Goal: Task Accomplishment & Management: Manage account settings

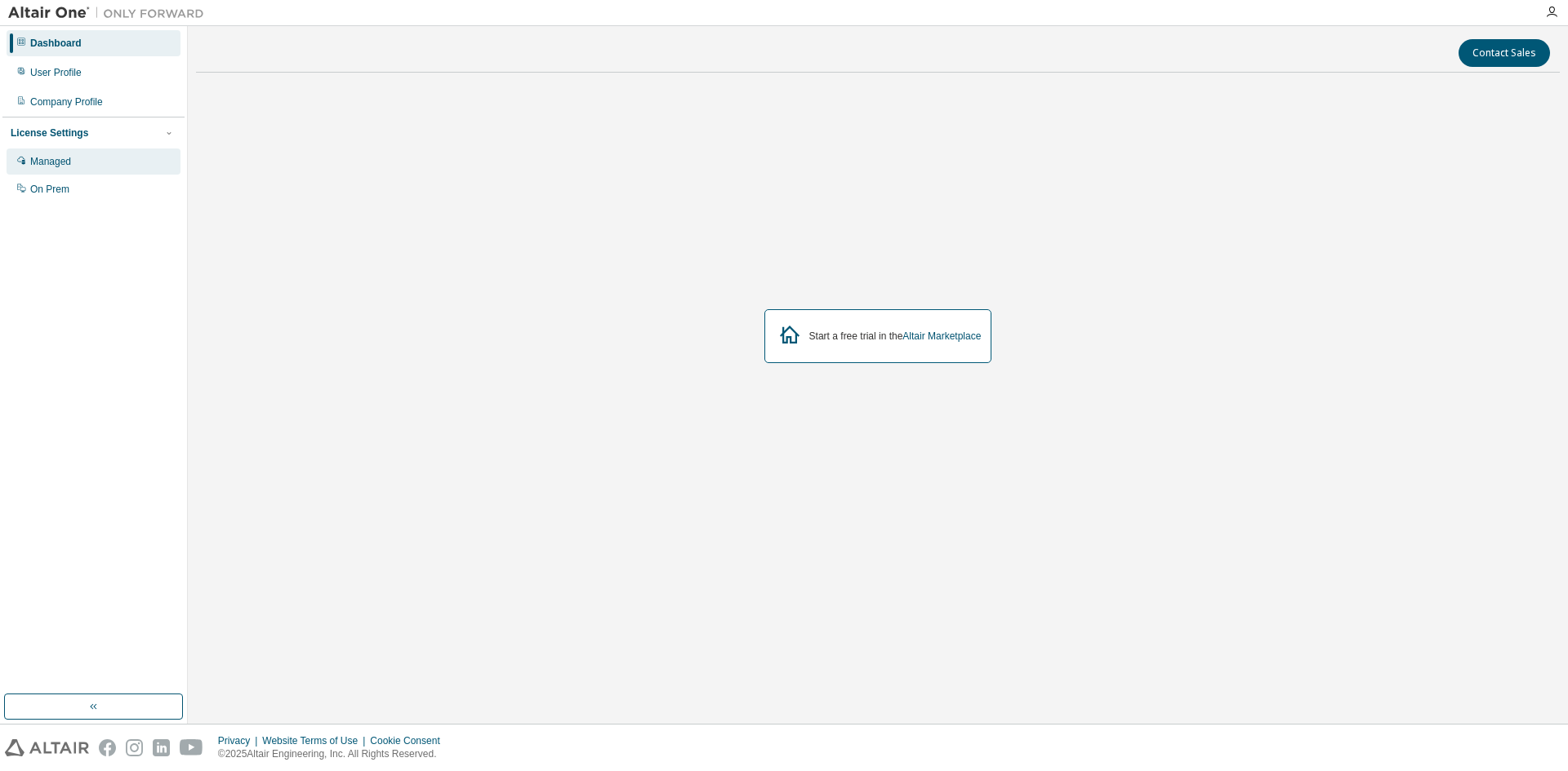
click at [137, 170] on div "Managed" at bounding box center [93, 161] width 174 height 26
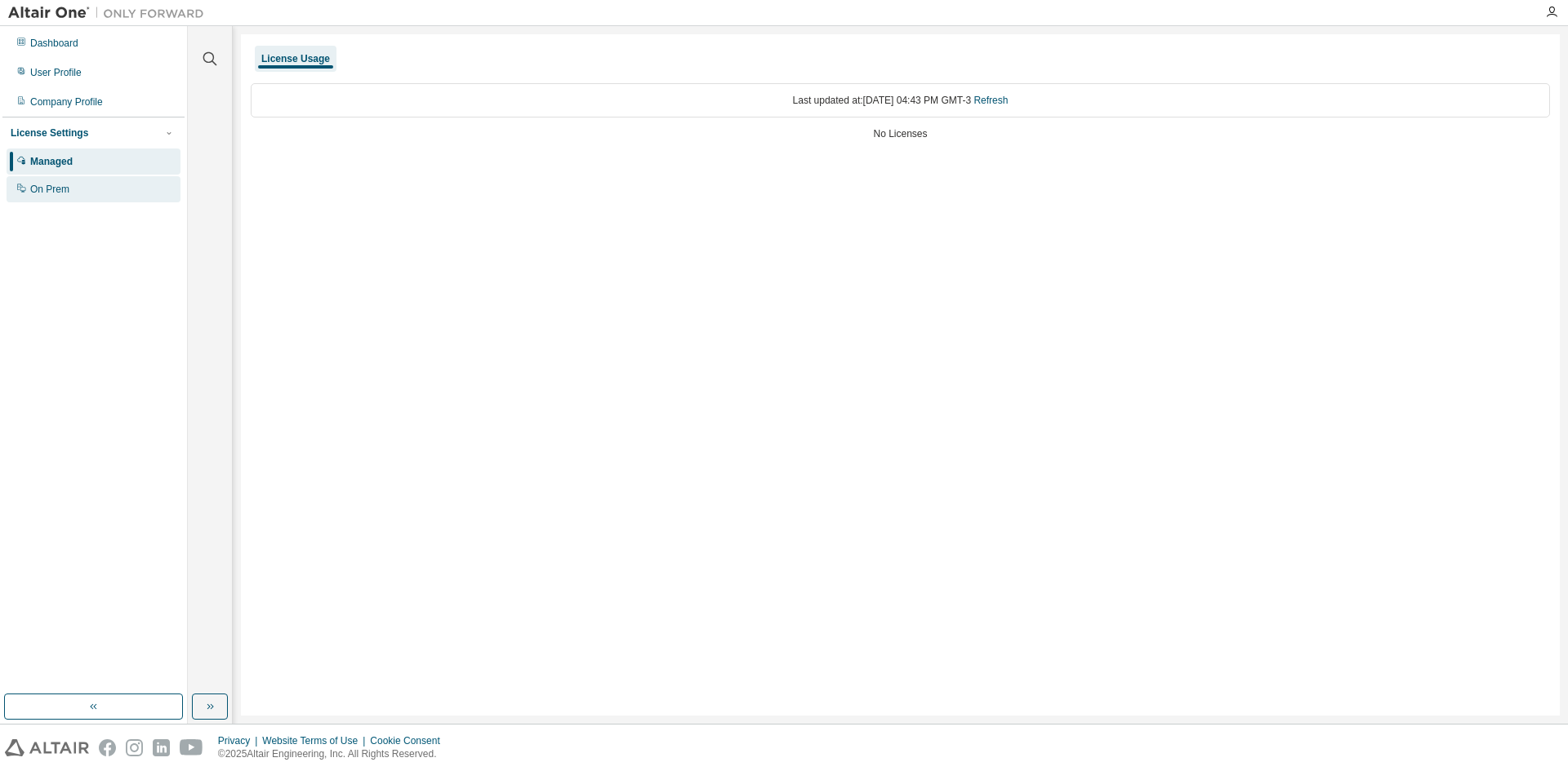
click at [111, 187] on div "On Prem" at bounding box center [93, 189] width 174 height 26
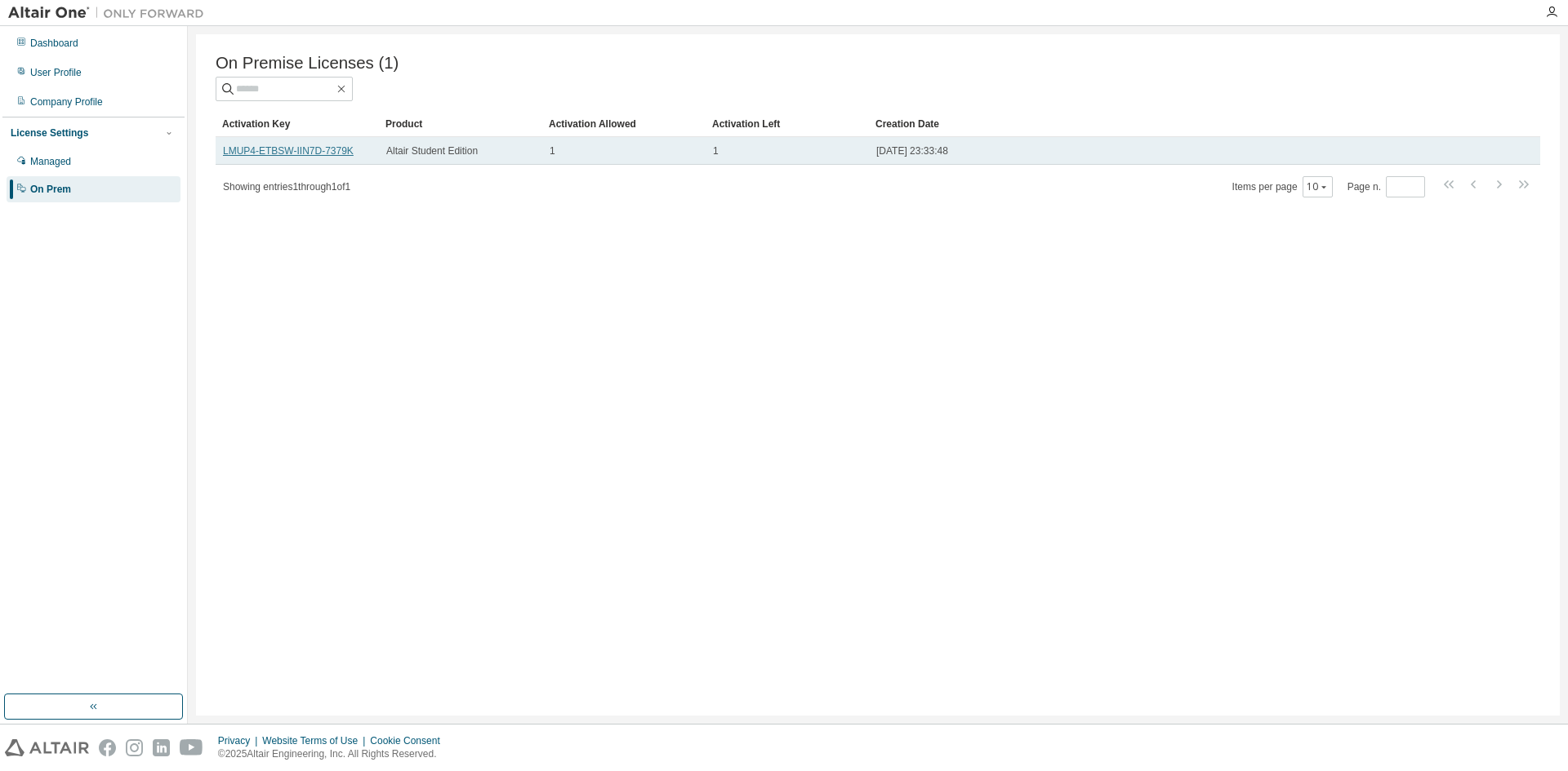
click at [298, 155] on link "LMUP4-ETBSW-IIN7D-7379K" at bounding box center [288, 151] width 130 height 12
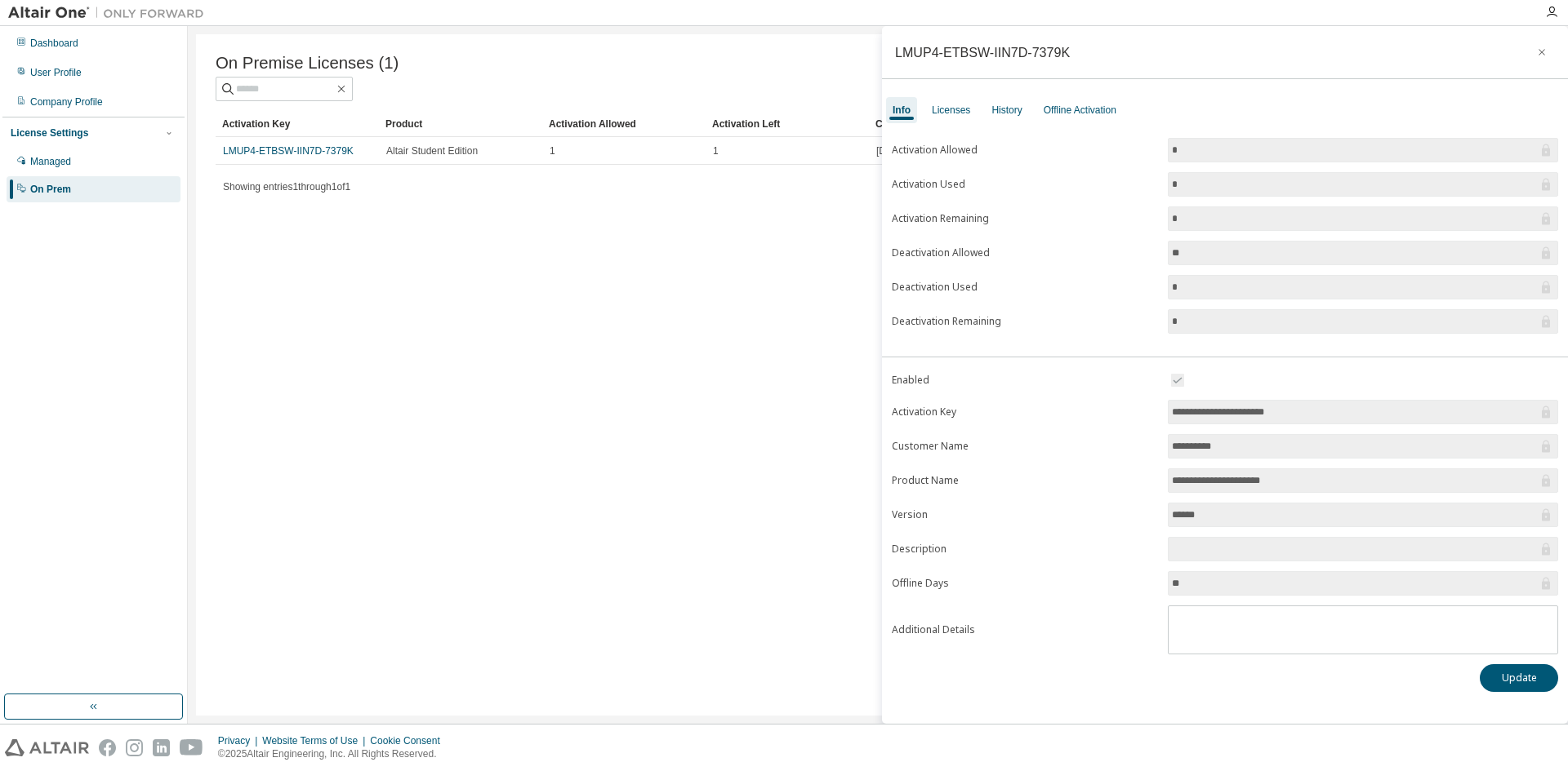
click at [1239, 443] on input "*********" at bounding box center [1355, 446] width 366 height 16
click at [955, 111] on div "Licenses" at bounding box center [951, 110] width 38 height 13
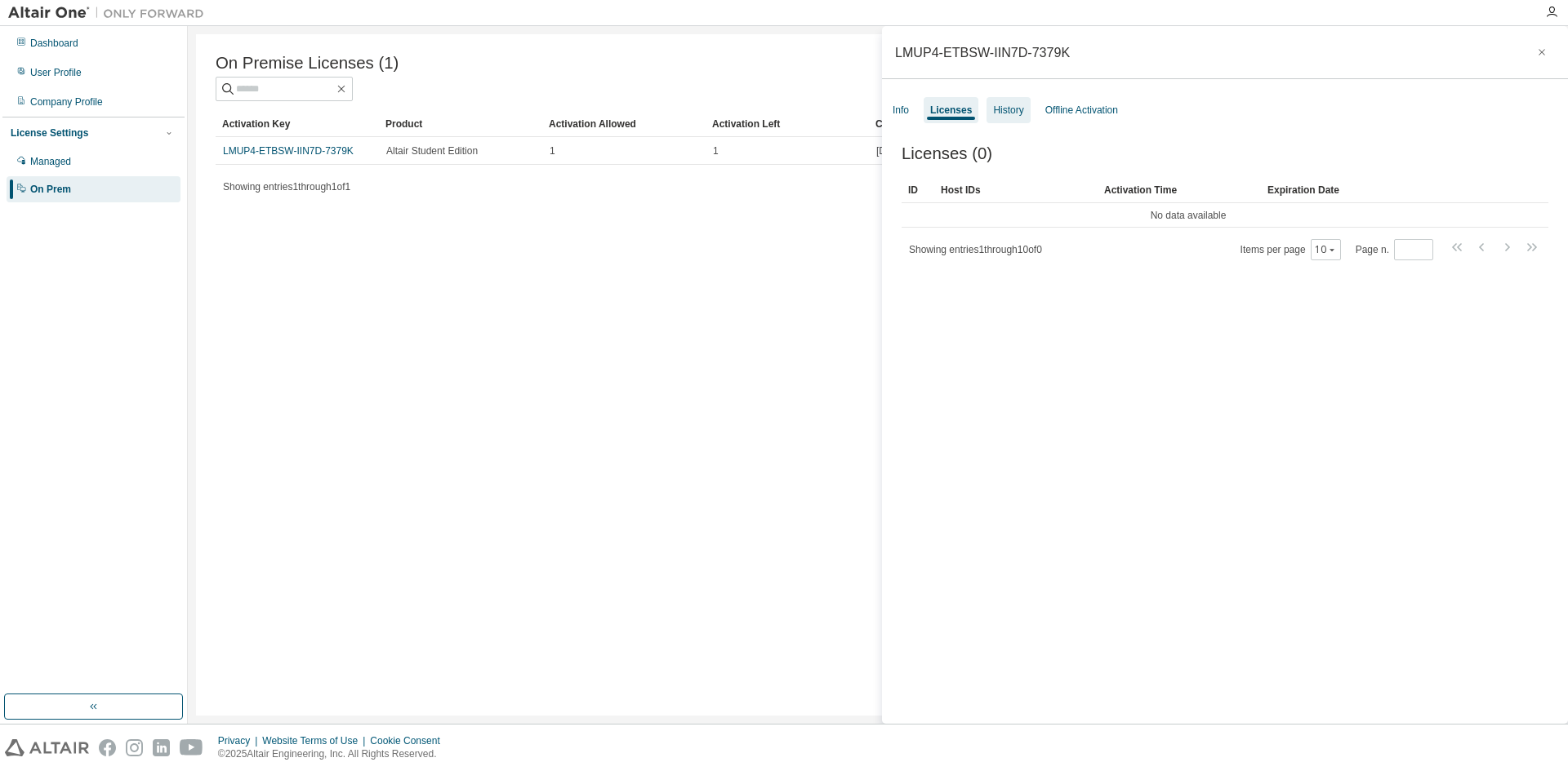
click at [995, 106] on div "History" at bounding box center [1008, 110] width 30 height 13
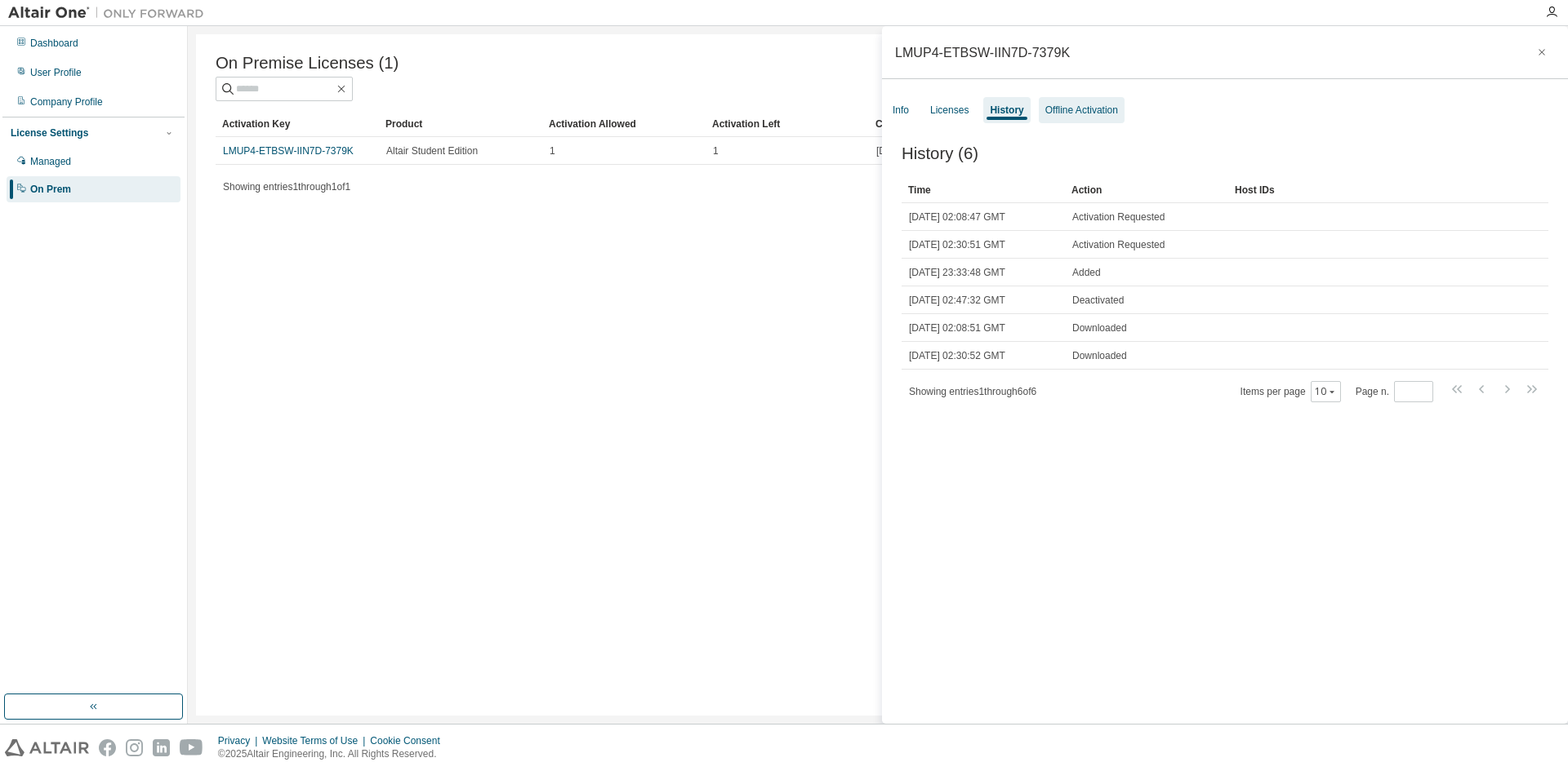
click at [1074, 109] on div "Offline Activation" at bounding box center [1081, 110] width 72 height 13
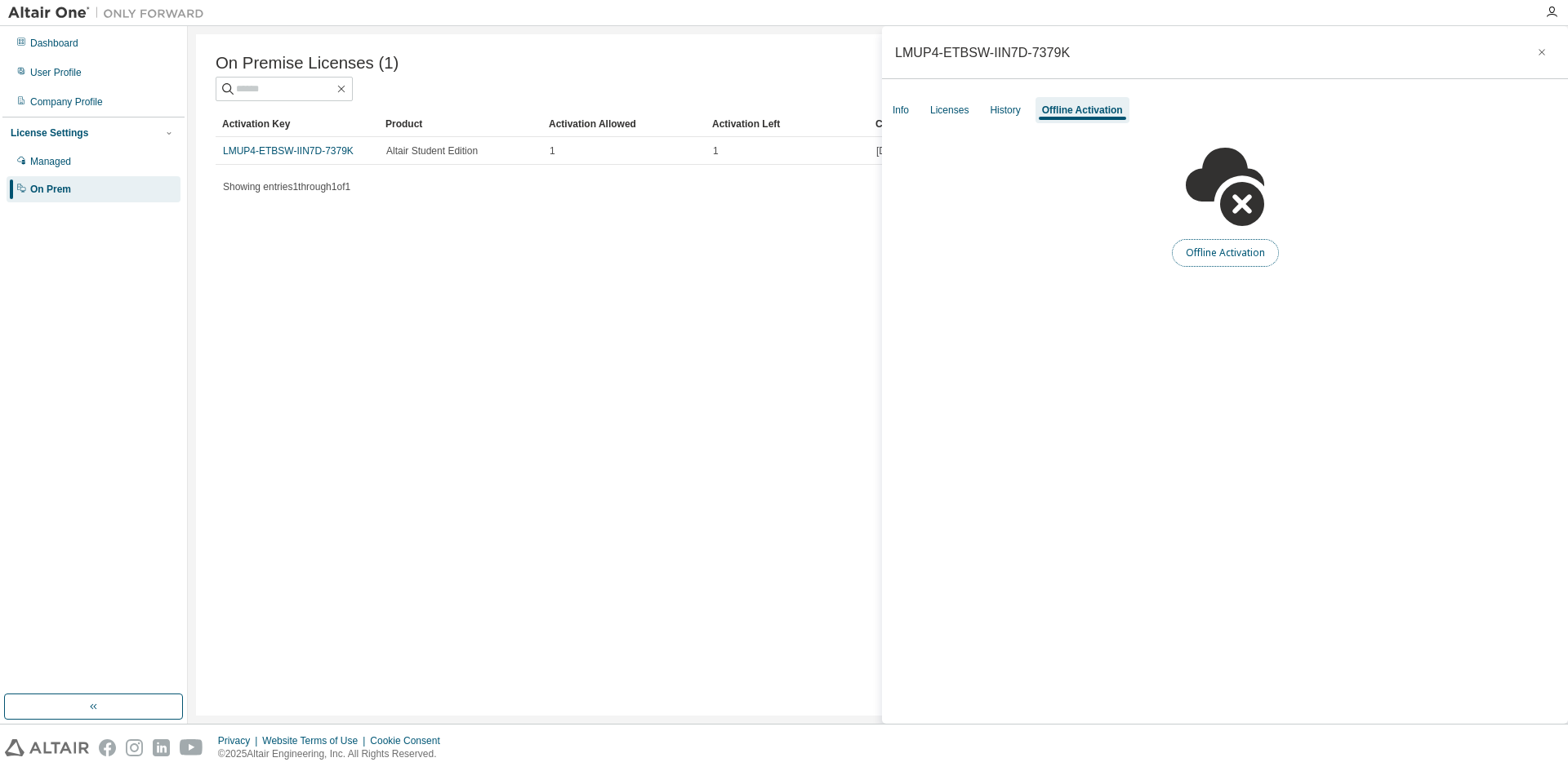
click at [1205, 244] on button "Offline Activation" at bounding box center [1226, 253] width 107 height 28
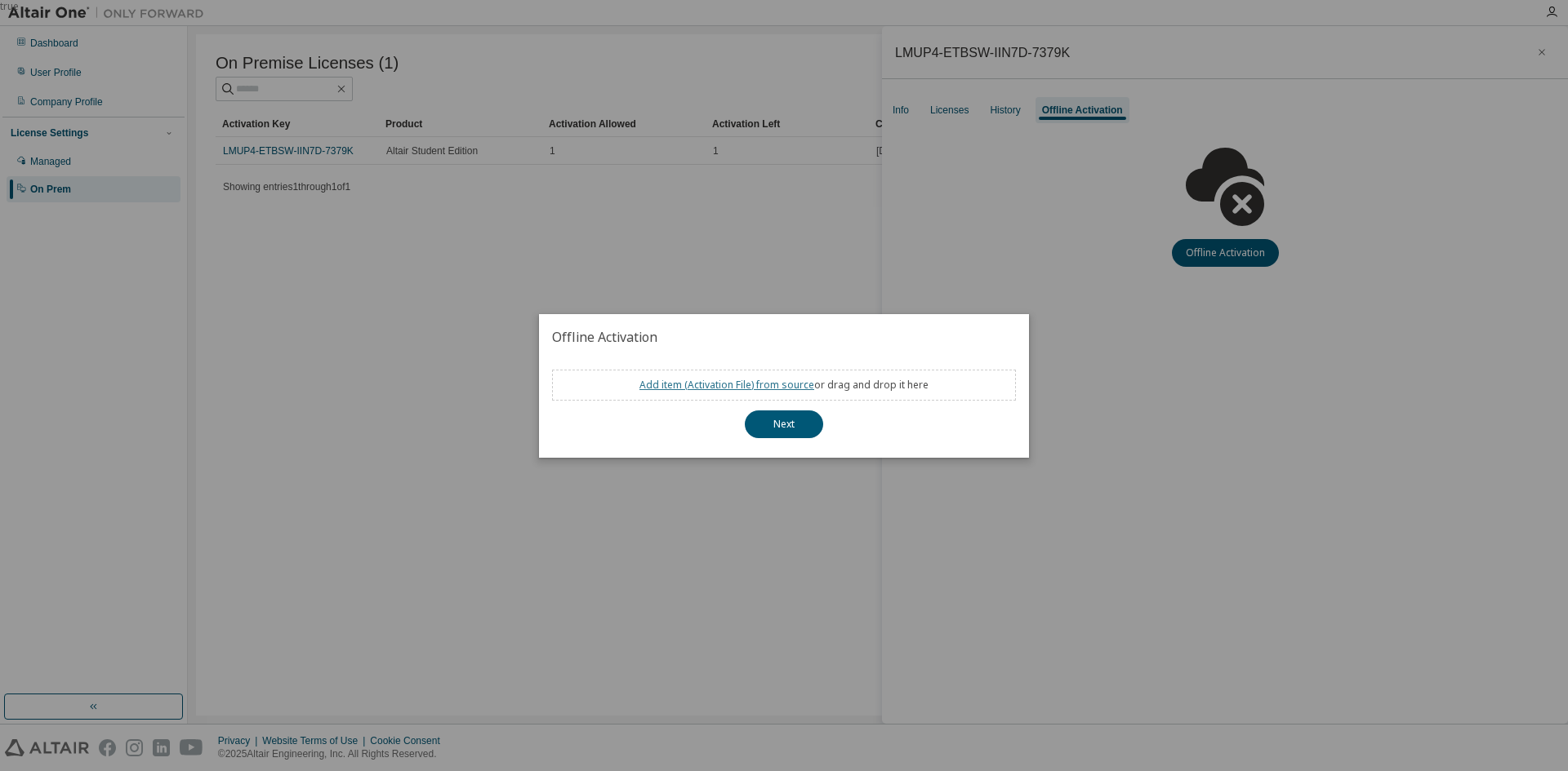
click at [777, 386] on link "Add item ( Activation File ) from source" at bounding box center [727, 386] width 175 height 14
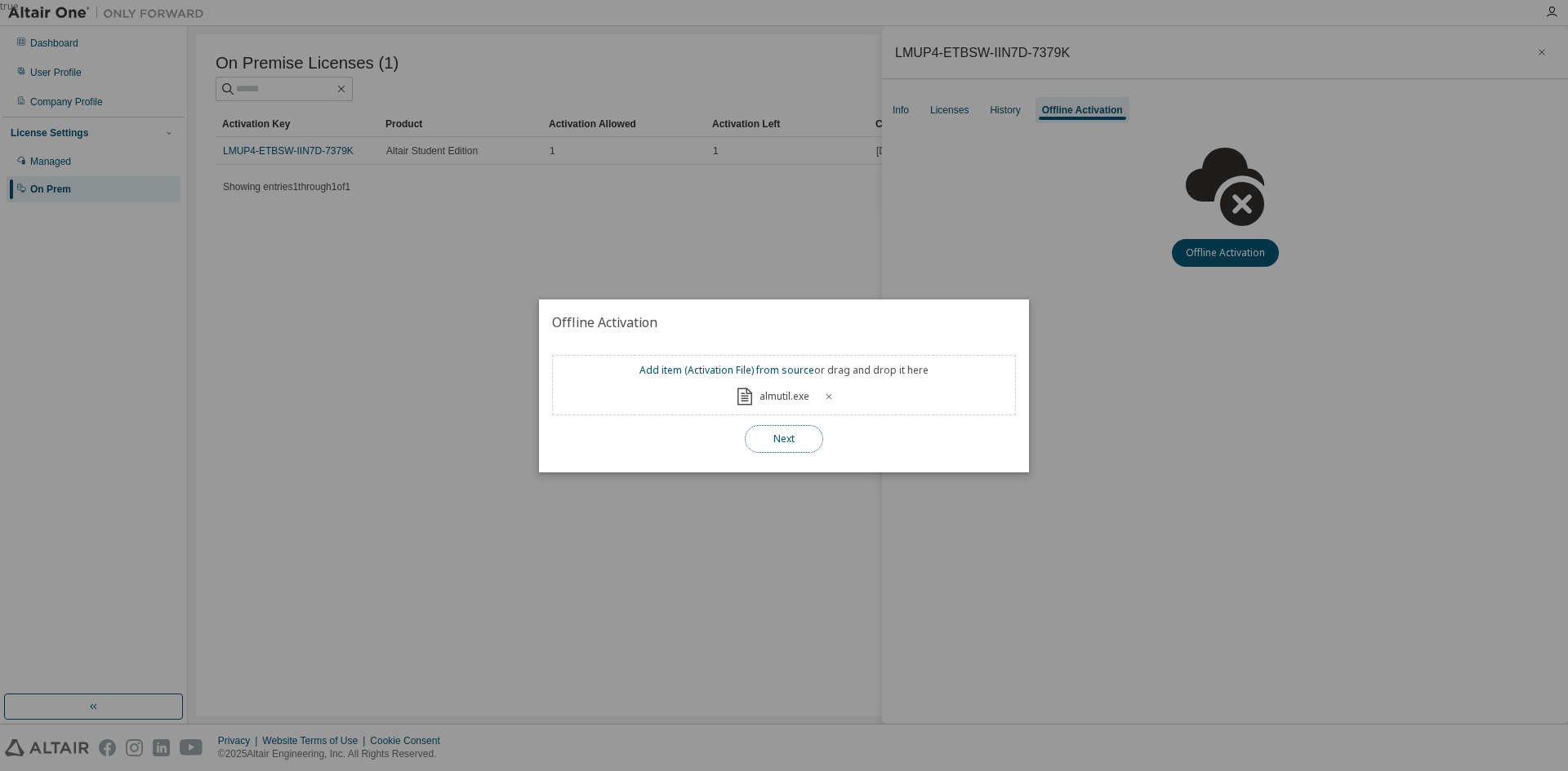
click at [792, 443] on button "Next" at bounding box center [784, 439] width 79 height 28
click at [781, 434] on button "Next" at bounding box center [784, 439] width 79 height 28
click at [778, 437] on button "Next" at bounding box center [784, 439] width 79 height 28
click at [787, 369] on link "Add item ( Activation File ) from source" at bounding box center [727, 370] width 175 height 14
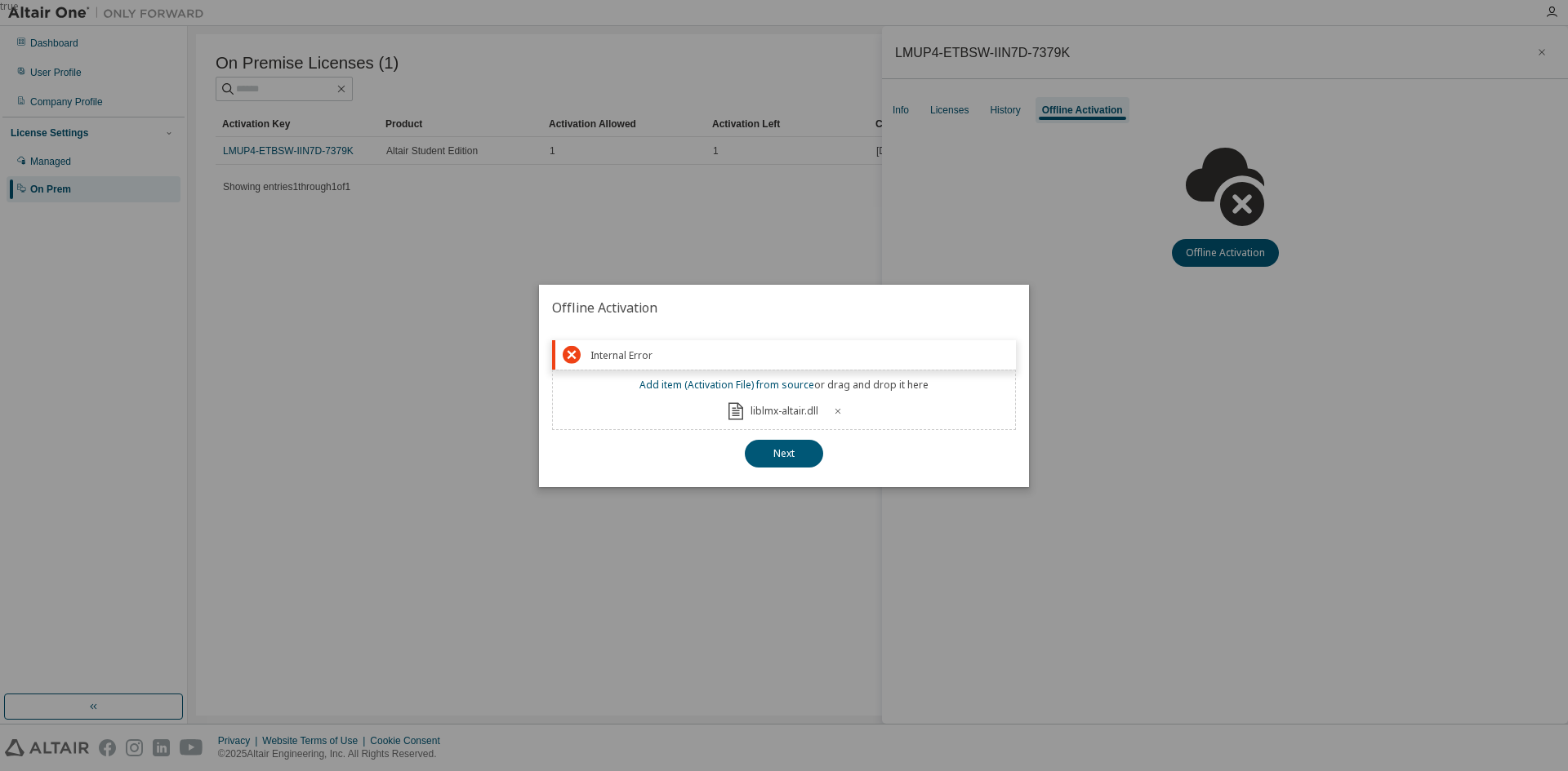
click at [841, 410] on icon at bounding box center [838, 411] width 10 height 10
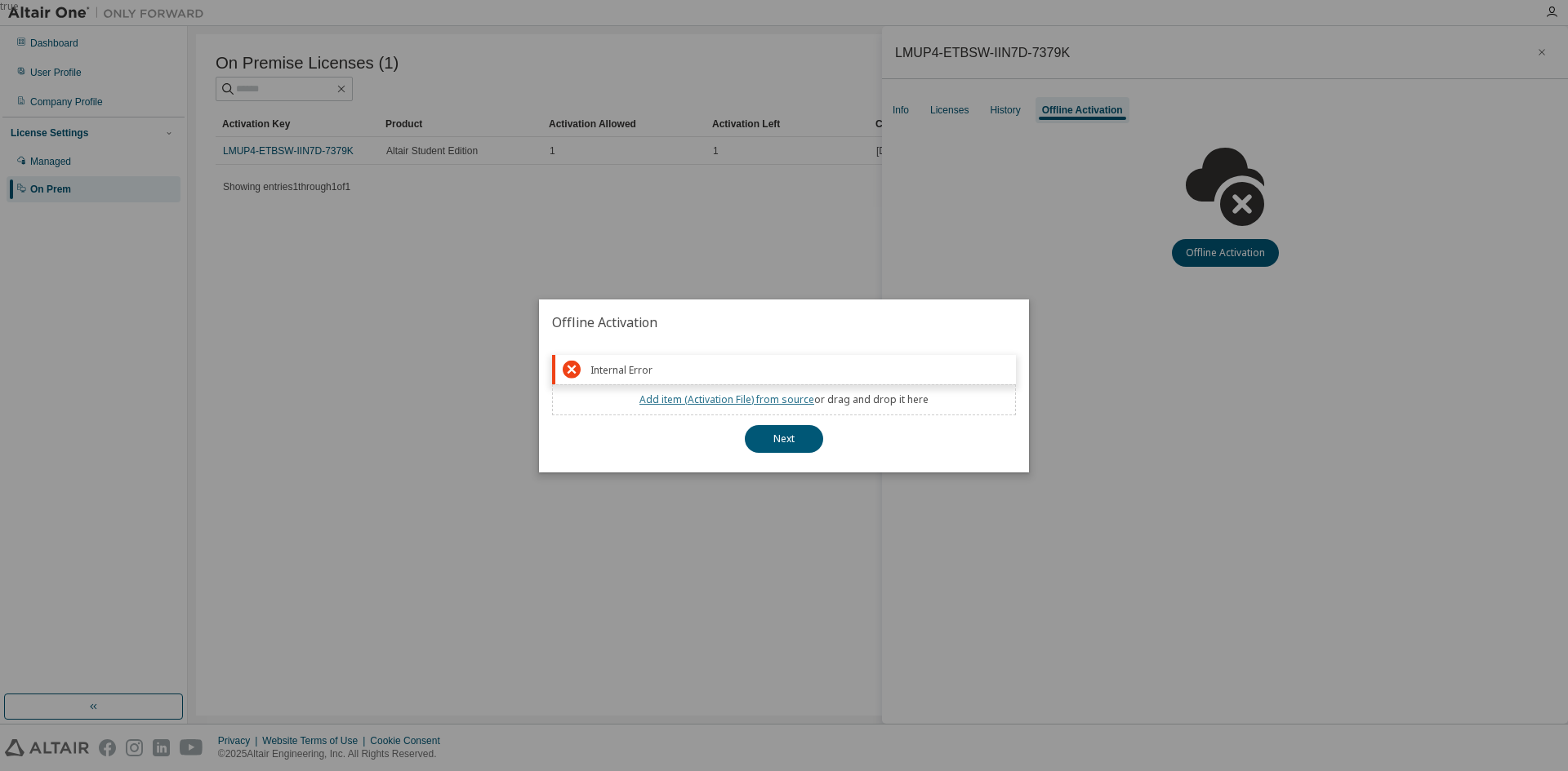
click at [796, 400] on link "Add item ( Activation File ) from source" at bounding box center [727, 400] width 175 height 14
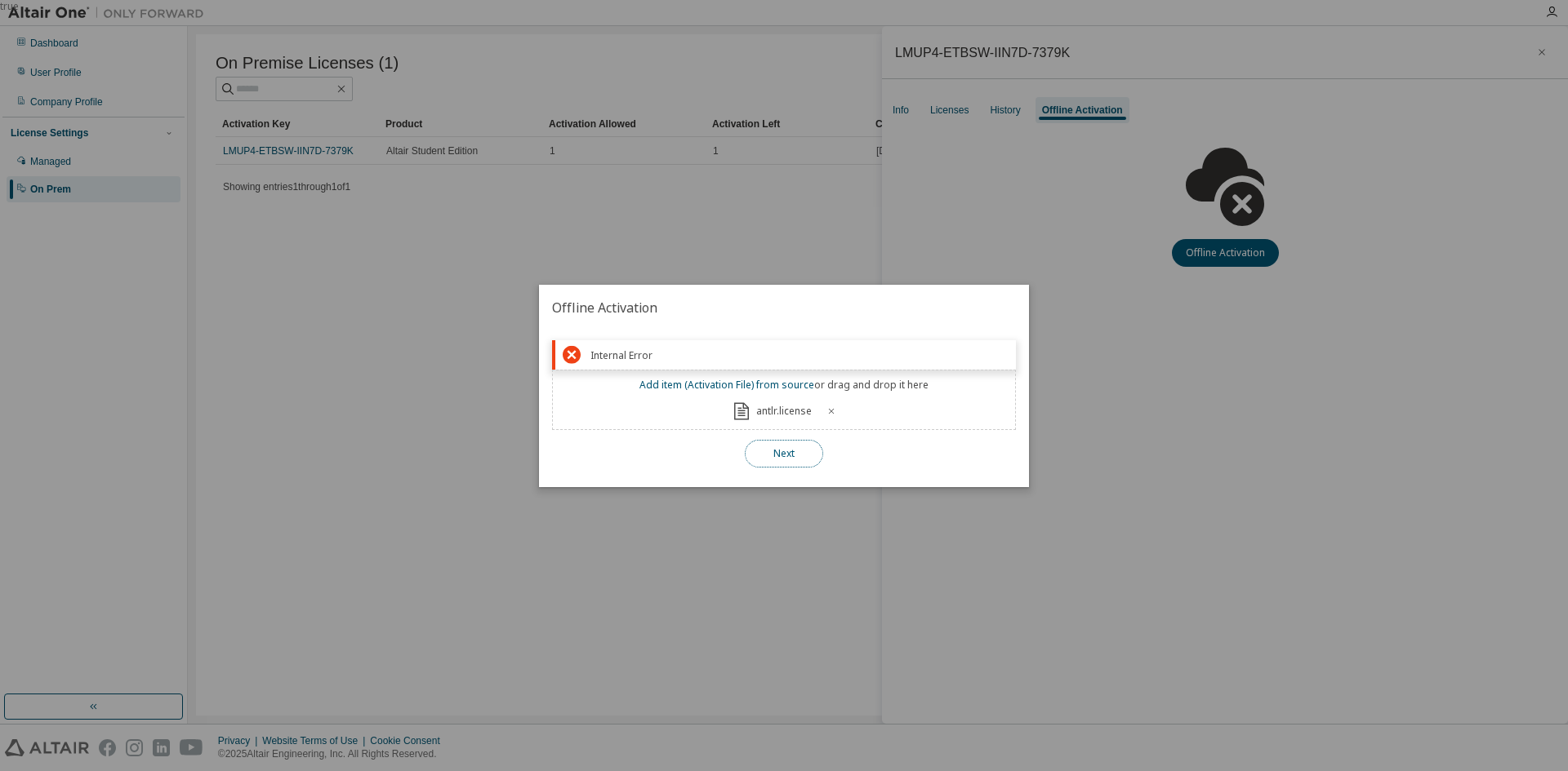
click at [771, 459] on button "Next" at bounding box center [784, 453] width 79 height 28
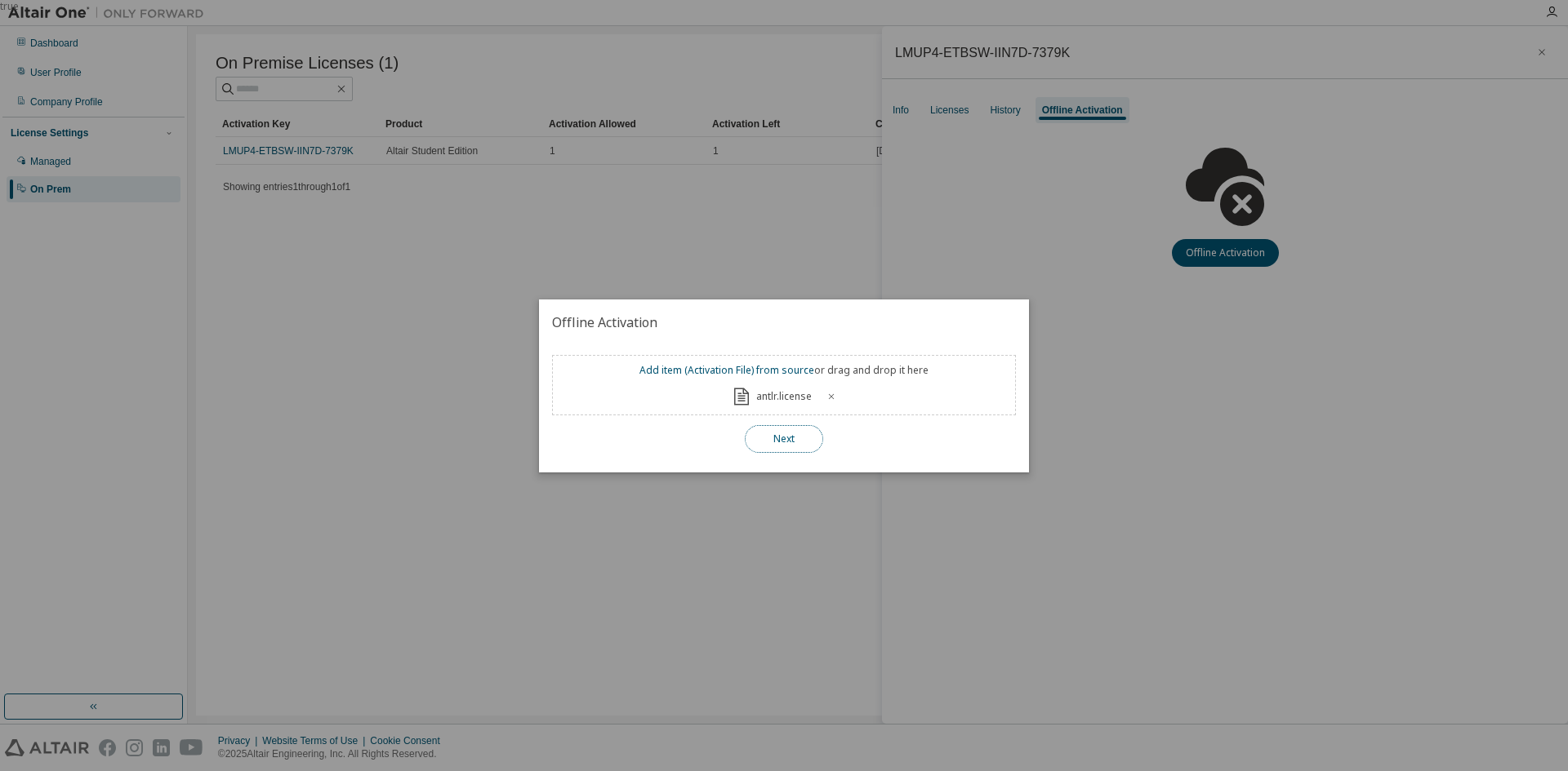
click at [776, 449] on button "Next" at bounding box center [784, 439] width 79 height 28
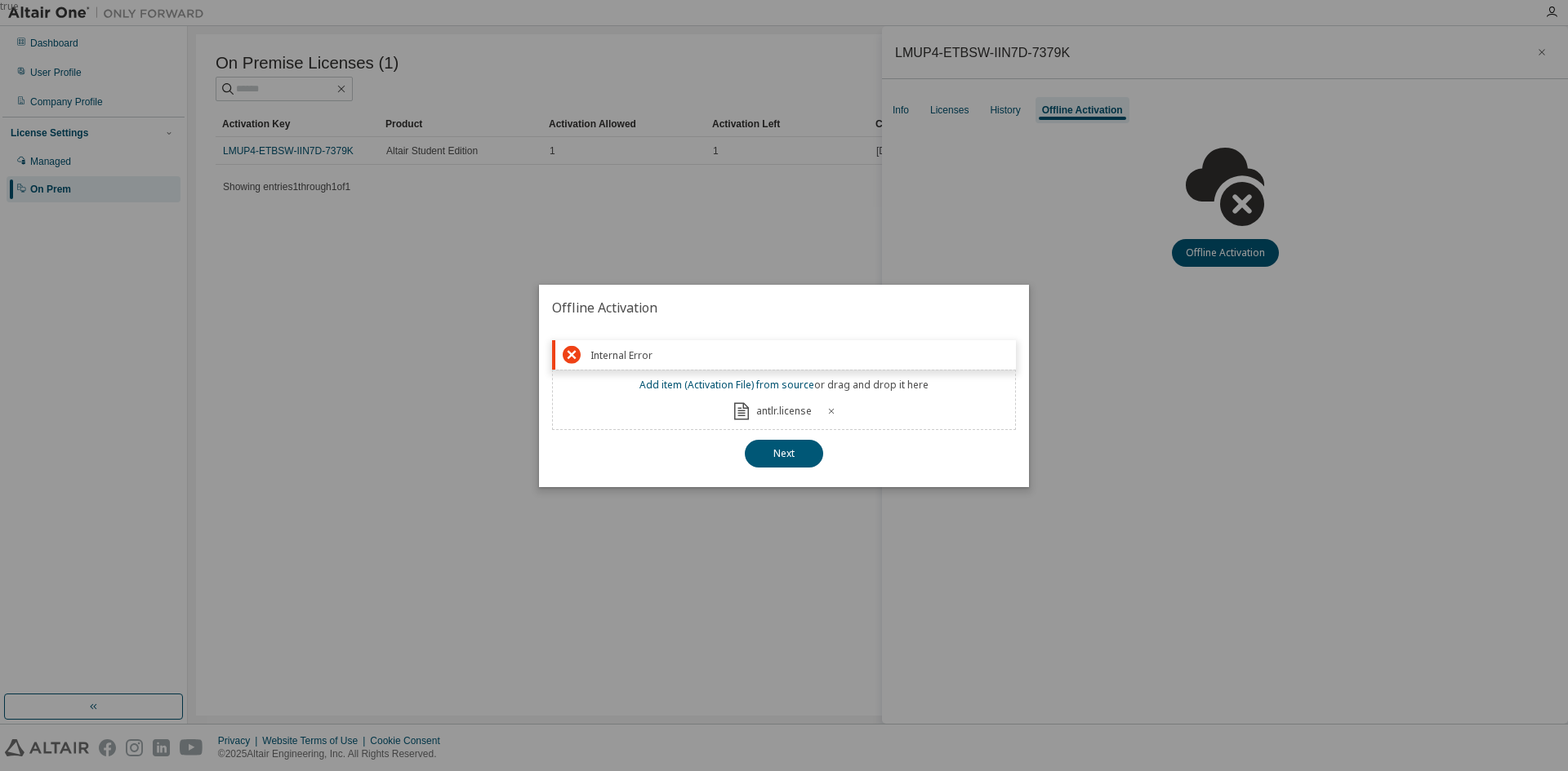
click at [1013, 292] on h2 "Offline Activation" at bounding box center [784, 307] width 490 height 46
click at [790, 459] on button "Next" at bounding box center [784, 453] width 79 height 28
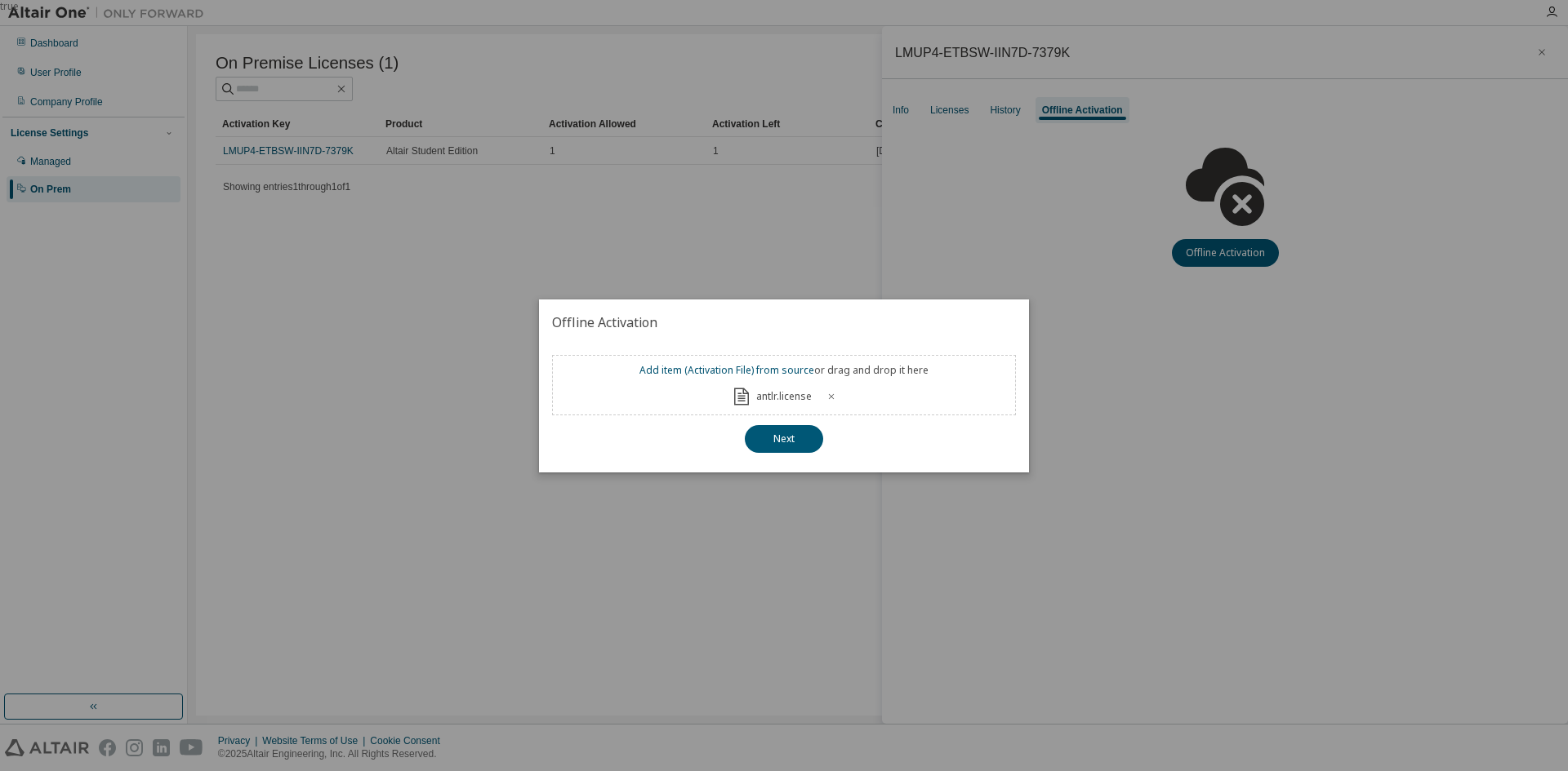
click at [1183, 356] on div "true" at bounding box center [784, 386] width 1568 height 771
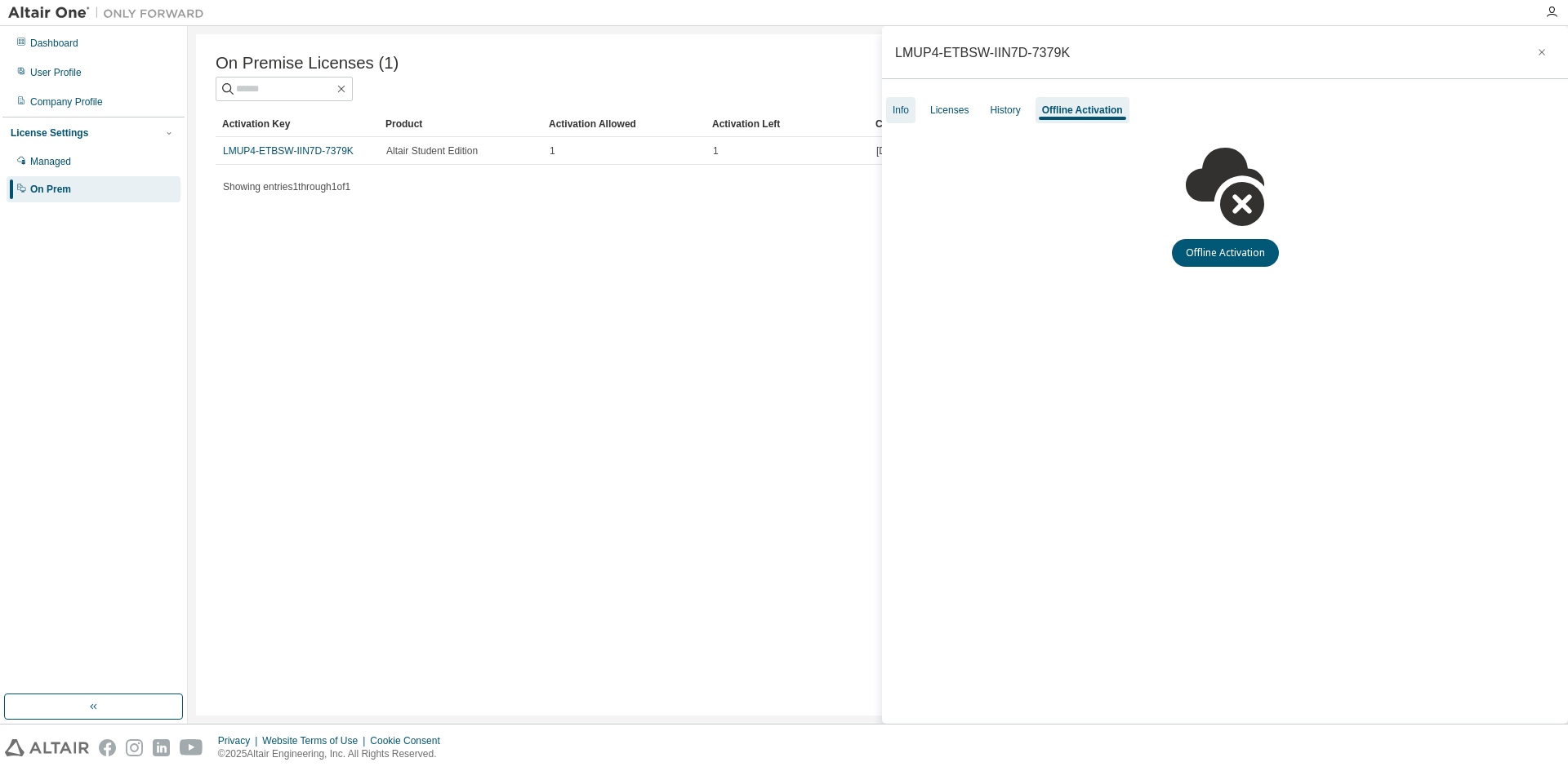
click at [905, 106] on div "Info" at bounding box center [901, 110] width 16 height 13
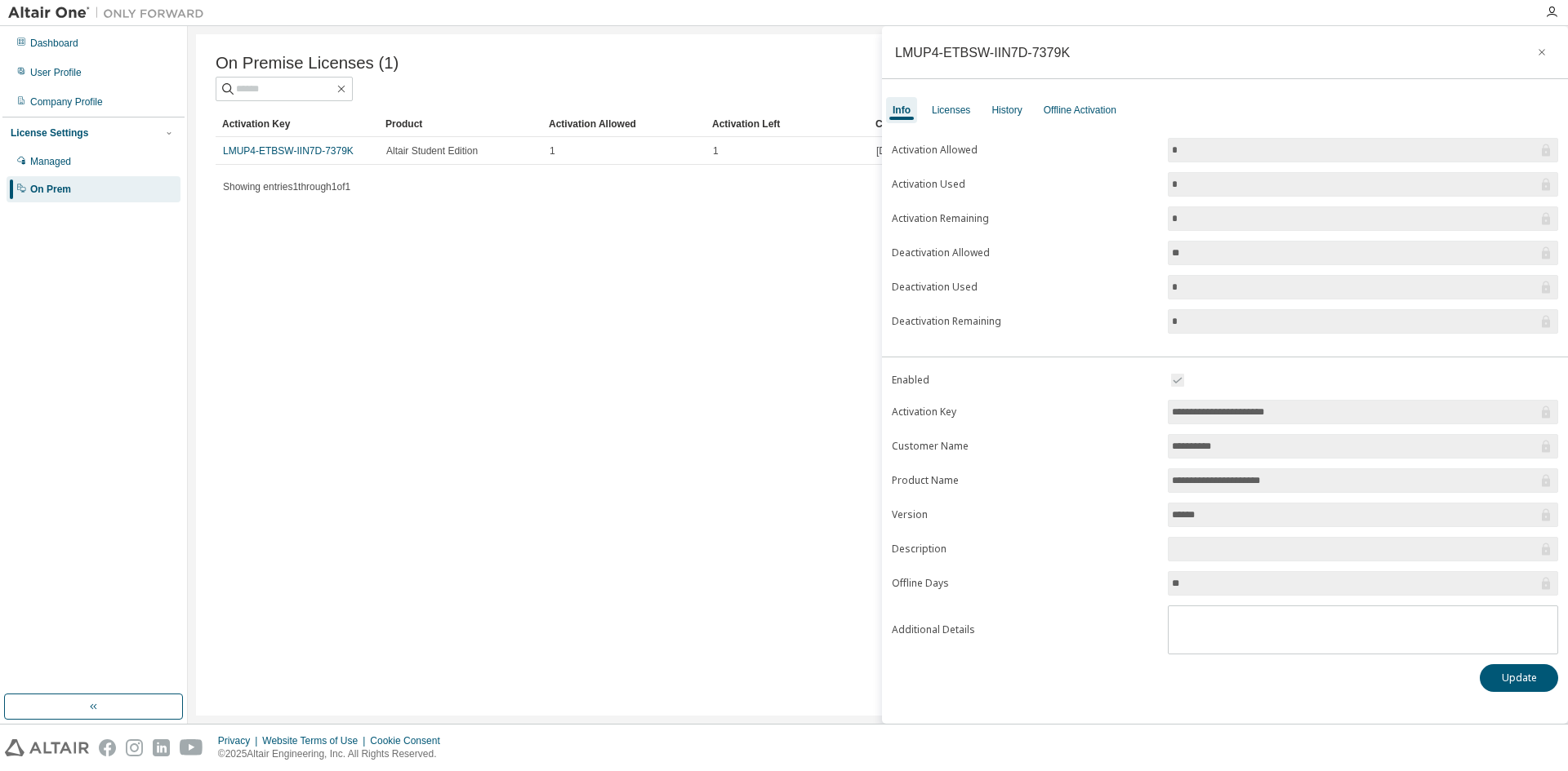
click at [437, 188] on div "Showing entries 1 through 1 of 1 Items per page 10 Page n. *" at bounding box center [878, 187] width 1325 height 24
click at [93, 170] on div "Managed" at bounding box center [93, 161] width 174 height 26
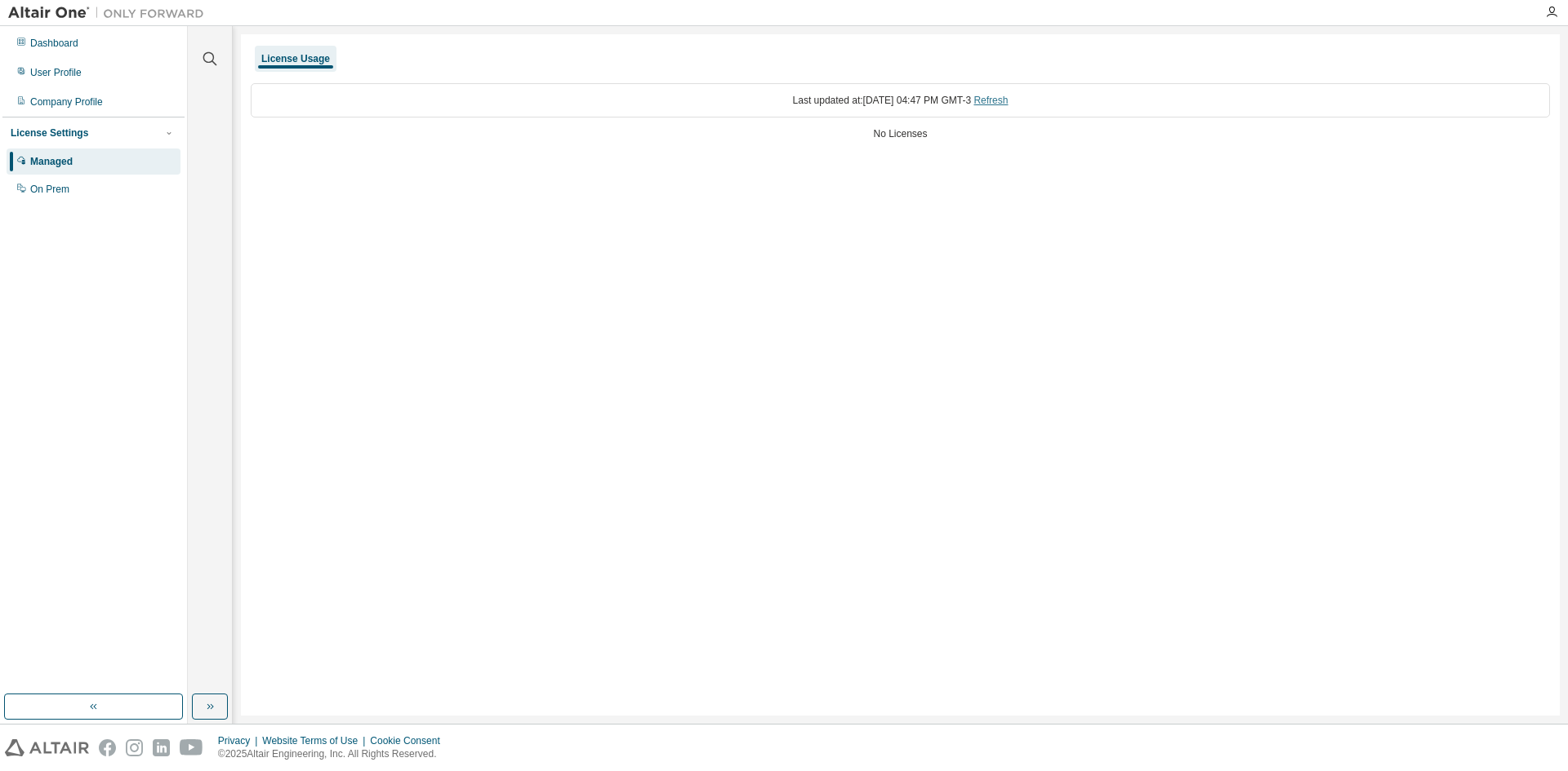
click at [1002, 103] on link "Refresh" at bounding box center [990, 100] width 34 height 12
click at [100, 195] on div "On Prem" at bounding box center [93, 189] width 174 height 26
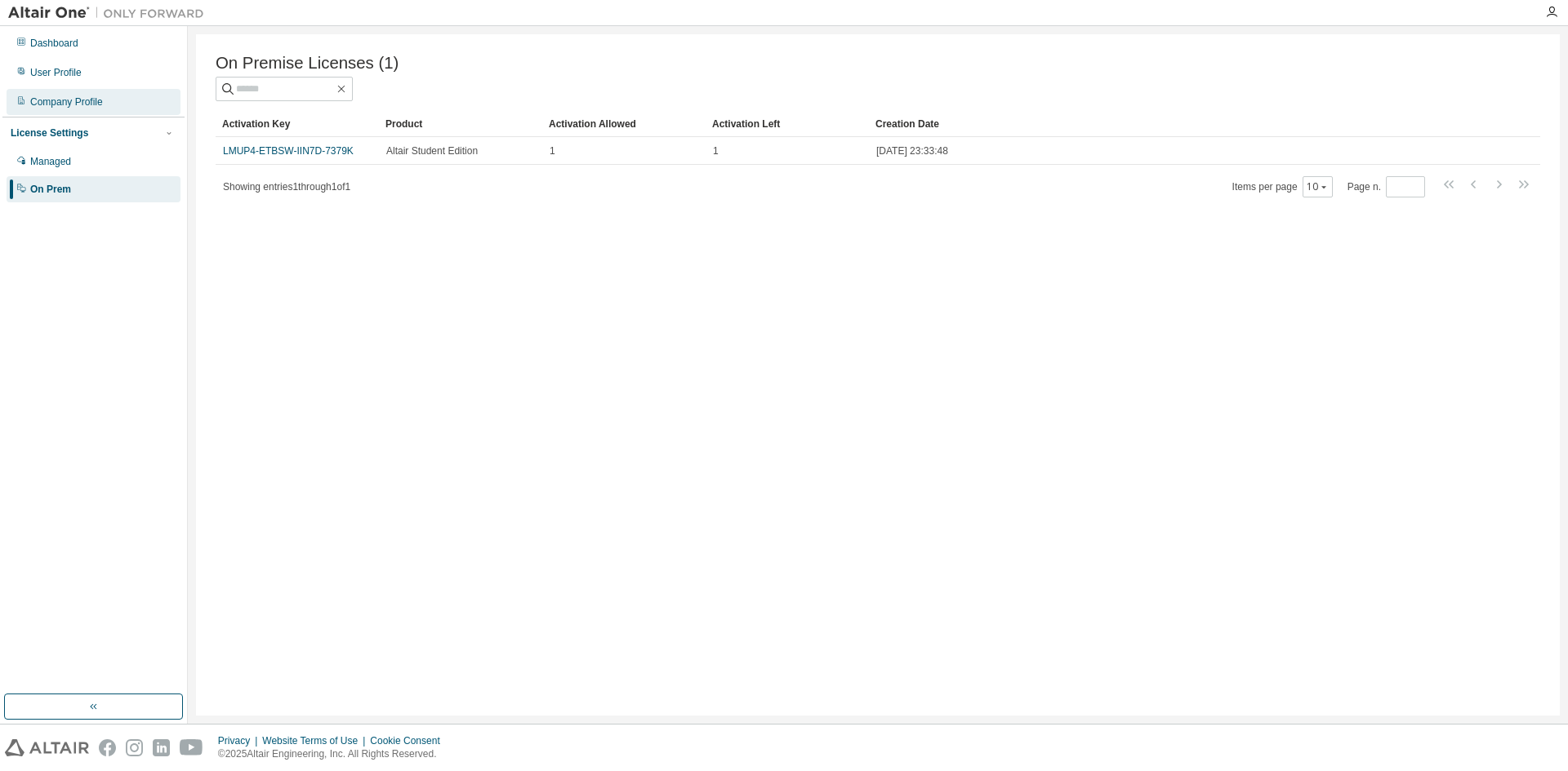
click at [80, 102] on div "Company Profile" at bounding box center [66, 102] width 72 height 13
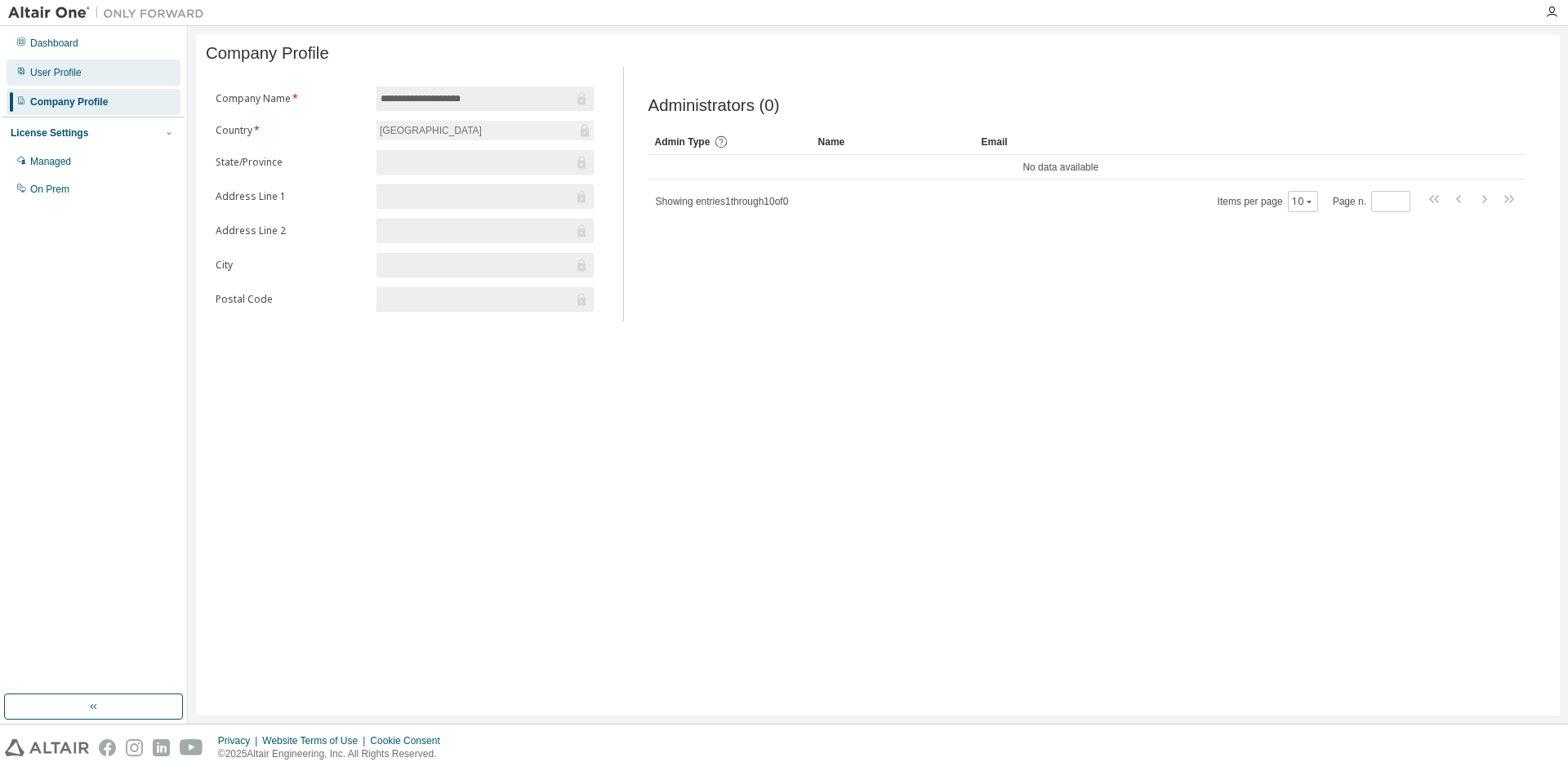
click at [85, 69] on div "User Profile" at bounding box center [93, 72] width 174 height 26
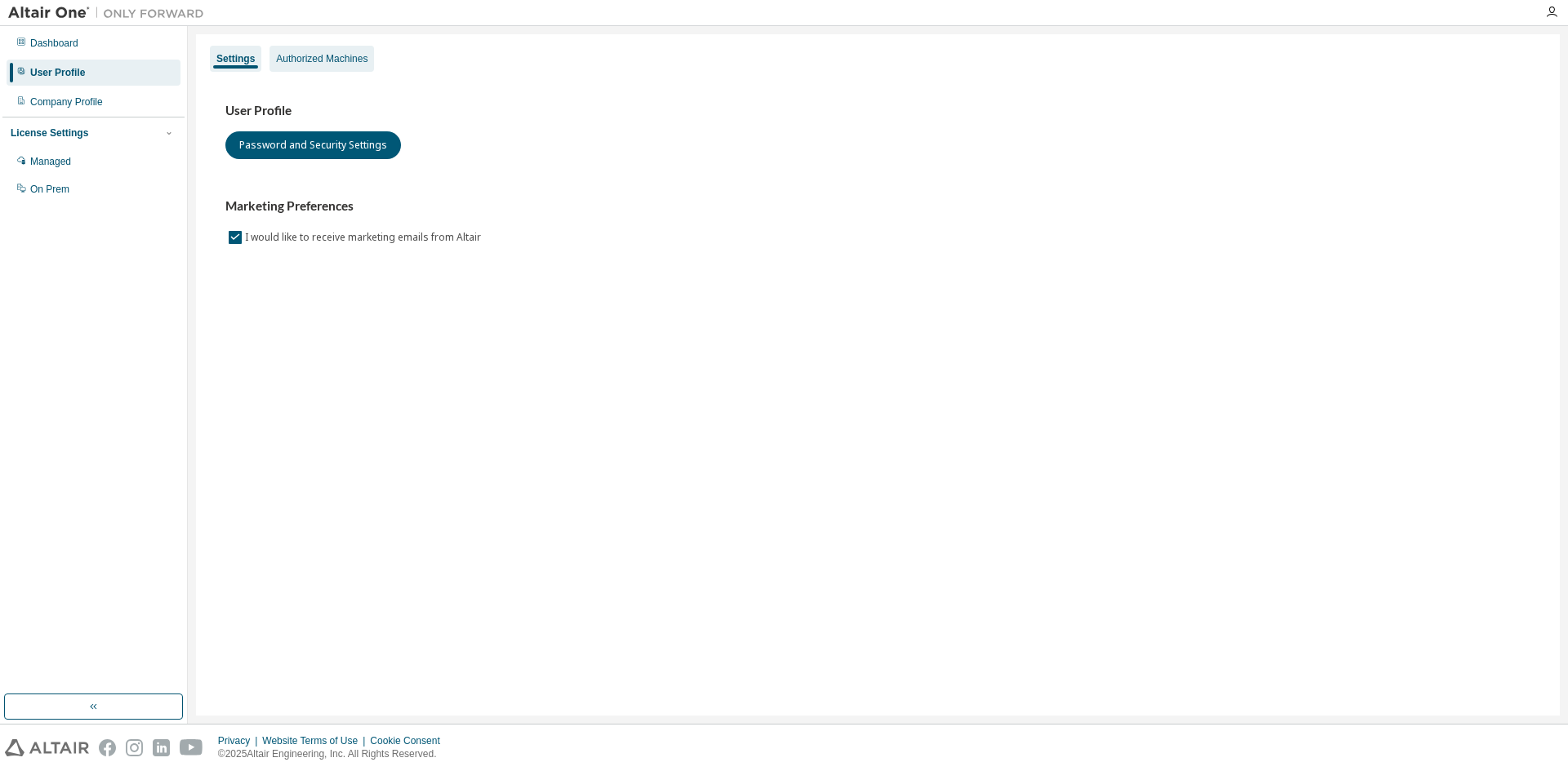
click at [325, 50] on div "Authorized Machines" at bounding box center [321, 58] width 104 height 26
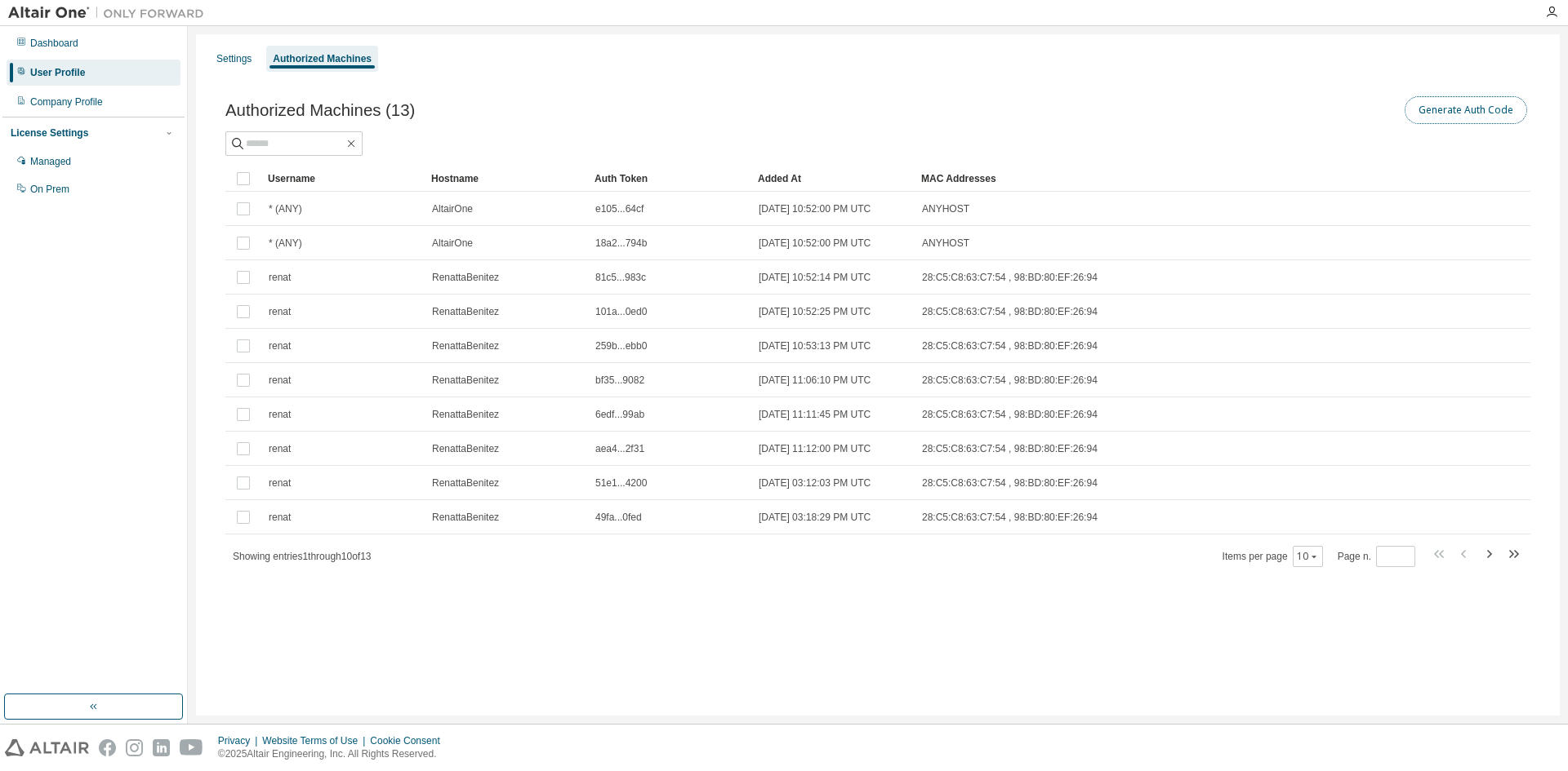
click at [1472, 104] on button "Generate Auth Code" at bounding box center [1465, 110] width 122 height 28
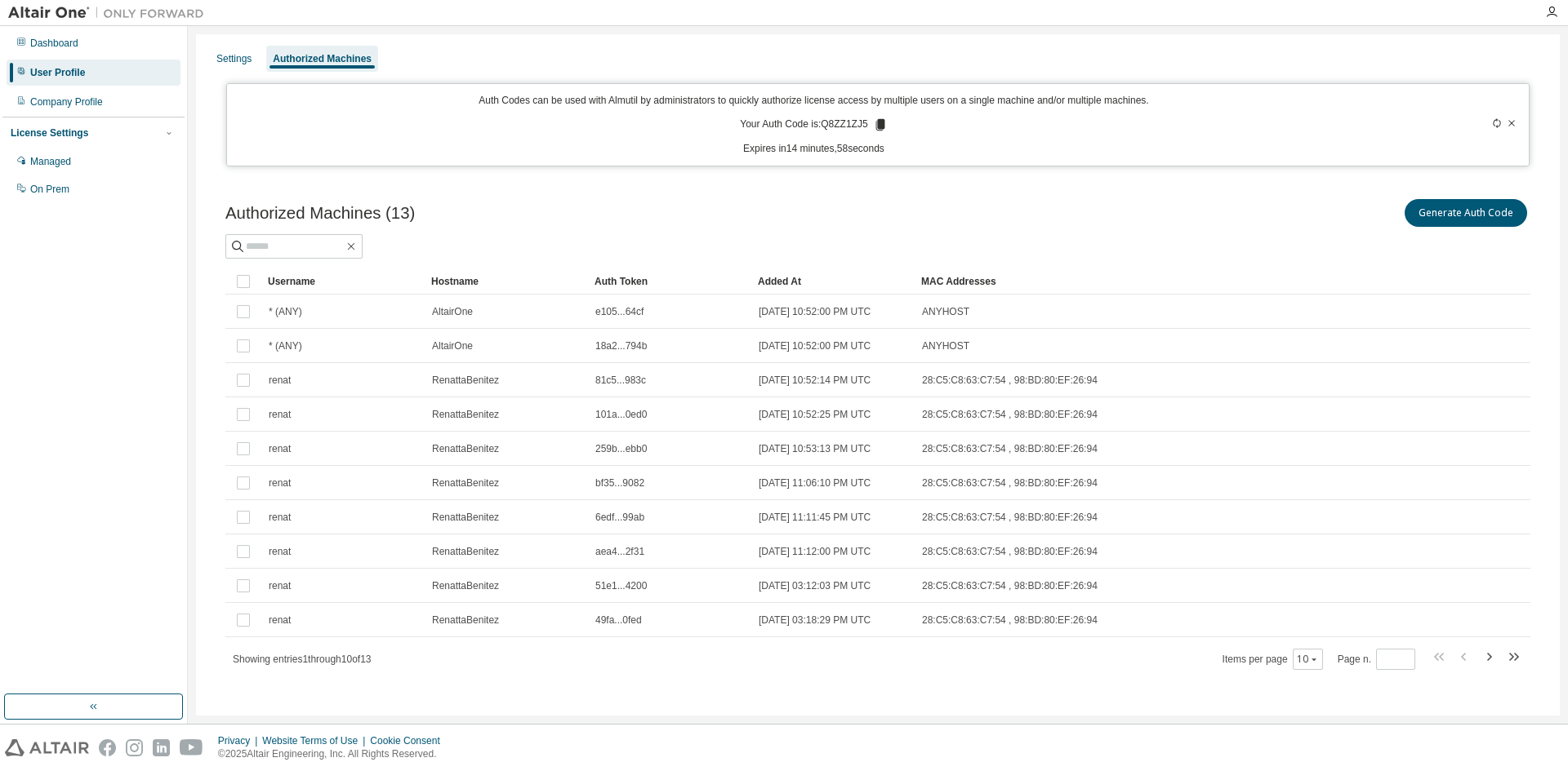
click at [842, 118] on p "Your Auth Code is: Q8ZZ1ZJ5" at bounding box center [813, 125] width 147 height 14
copy p "Q8ZZ1ZJ5"
click at [478, 379] on span "RenattaBenitez" at bounding box center [465, 380] width 67 height 13
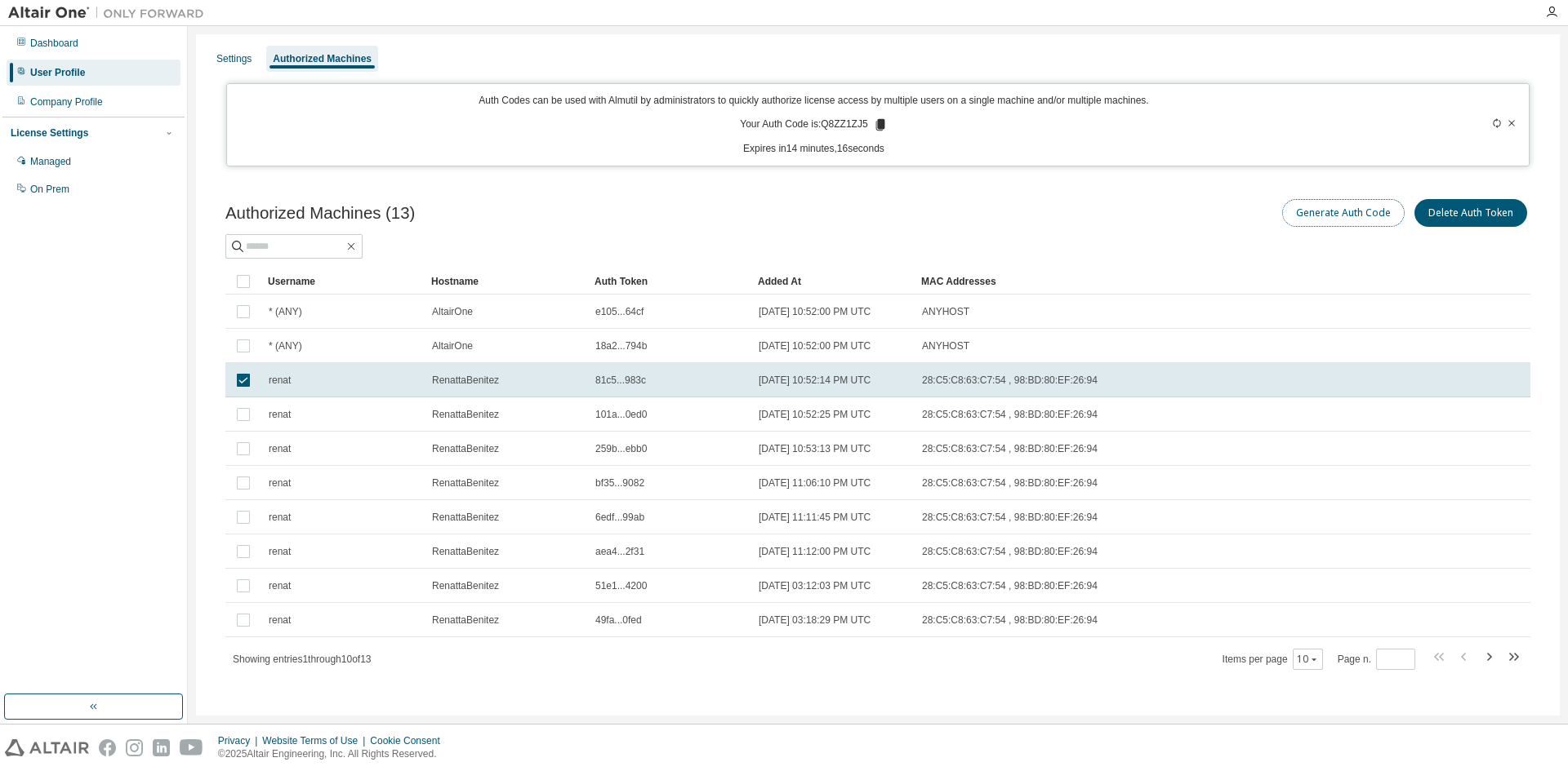
click at [1314, 216] on button "Generate Auth Code" at bounding box center [1343, 212] width 122 height 28
click at [1344, 211] on button "Generate Auth Code" at bounding box center [1343, 212] width 122 height 28
click at [1509, 120] on icon at bounding box center [1512, 123] width 10 height 10
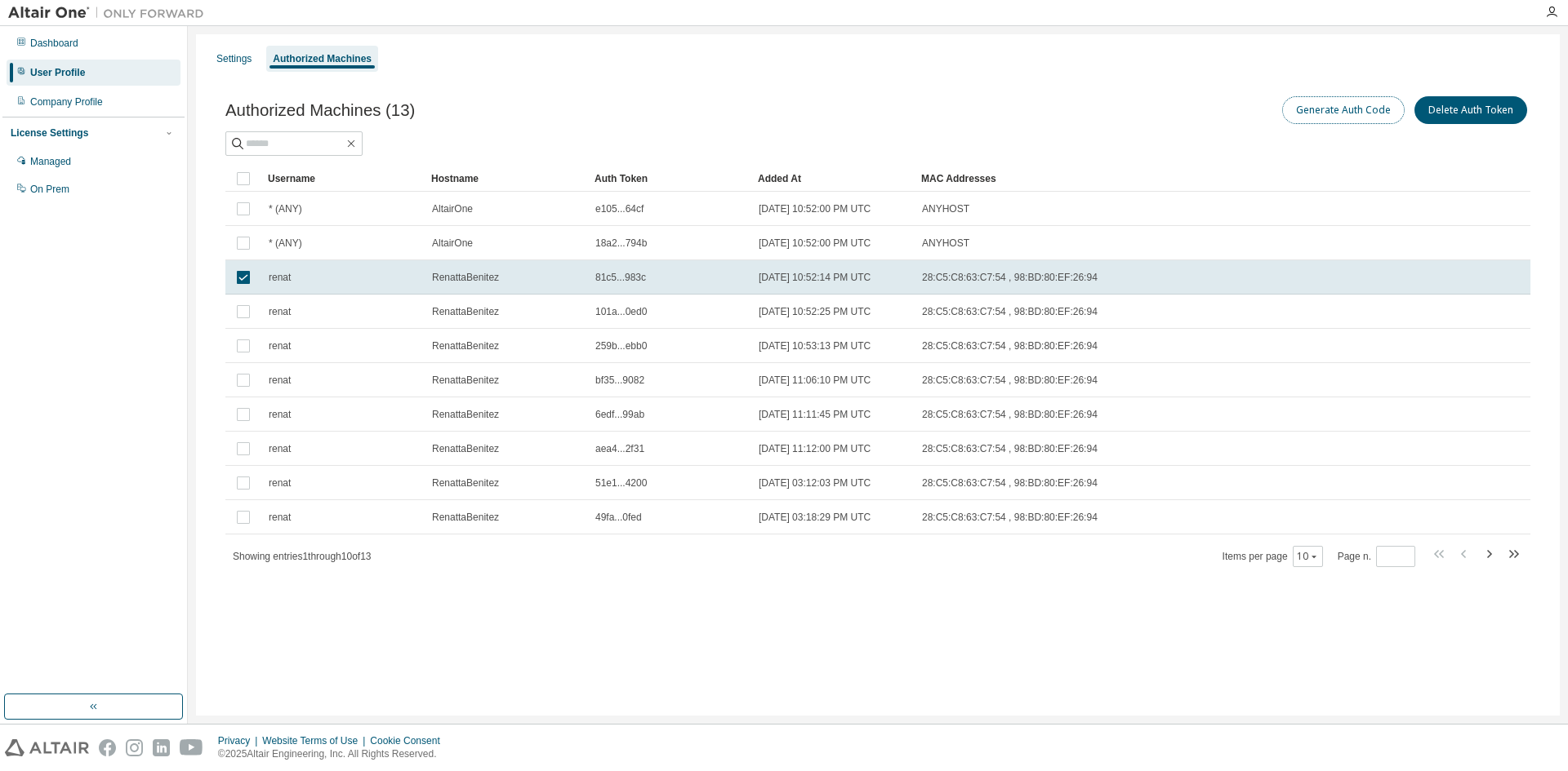
click at [1352, 113] on button "Generate Auth Code" at bounding box center [1343, 110] width 122 height 28
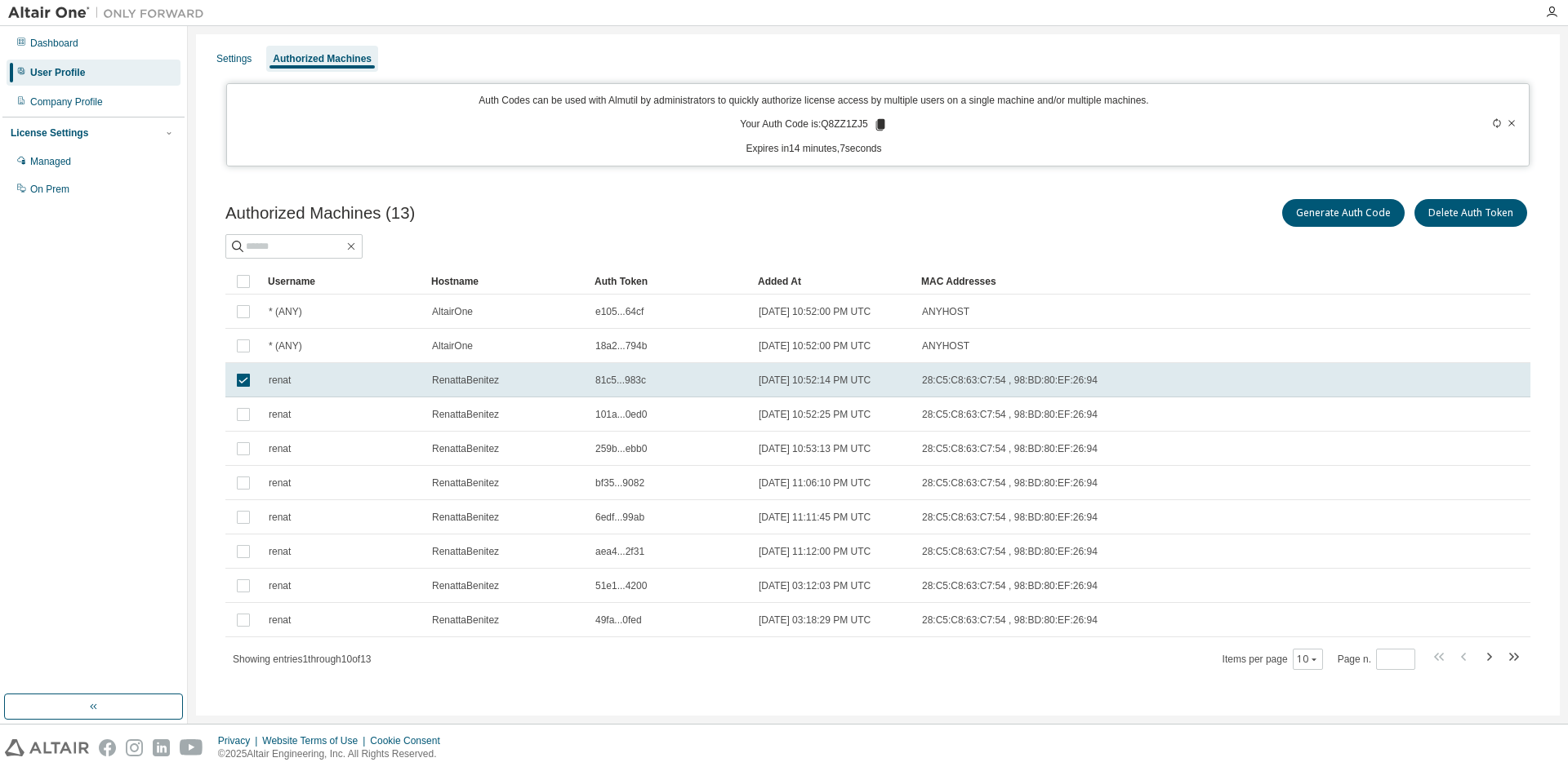
click at [834, 122] on p "Your Auth Code is: Q8ZZ1ZJ5" at bounding box center [813, 125] width 147 height 14
copy p "Q8ZZ1ZJ5"
